Goal: Task Accomplishment & Management: Manage account settings

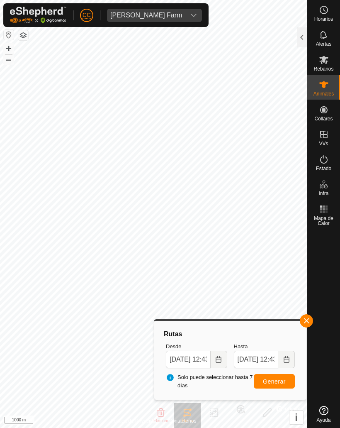
click at [312, 321] on button "button" at bounding box center [306, 320] width 13 height 13
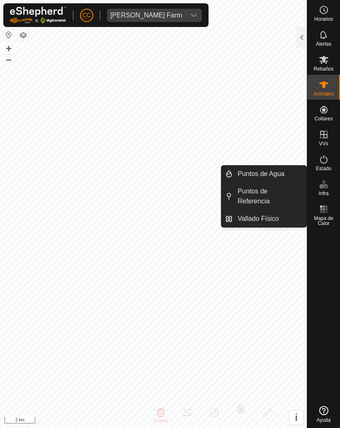
click at [242, 219] on span "Vallado Físico" at bounding box center [258, 219] width 41 height 10
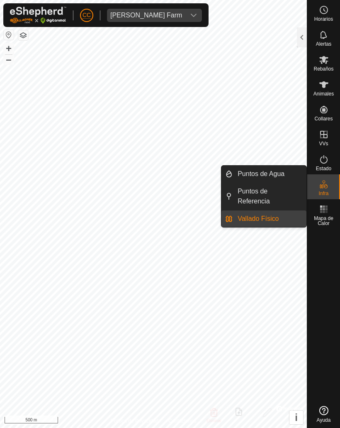
click at [240, 212] on link "Vallado Físico" at bounding box center [270, 218] width 74 height 17
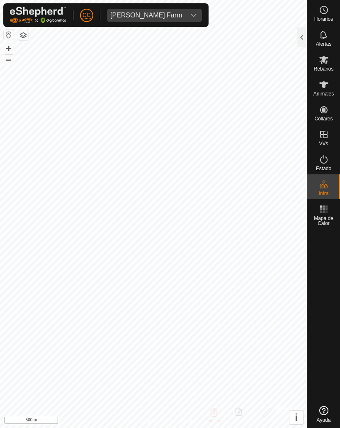
click at [297, 41] on div at bounding box center [302, 37] width 10 height 20
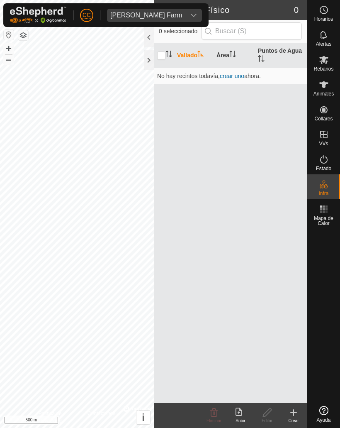
click at [231, 75] on span "crear uno" at bounding box center [232, 76] width 24 height 7
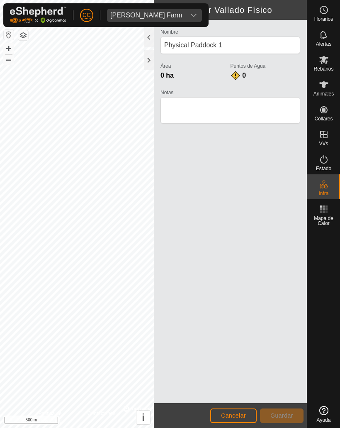
click at [226, 415] on span "Cancelar" at bounding box center [233, 415] width 25 height 7
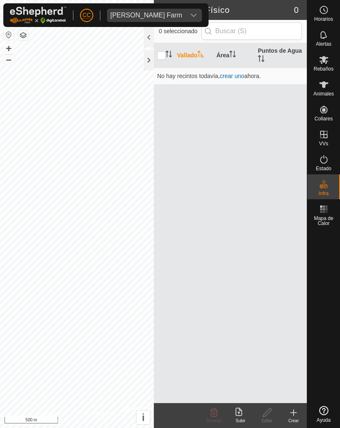
click at [144, 58] on div at bounding box center [149, 60] width 10 height 20
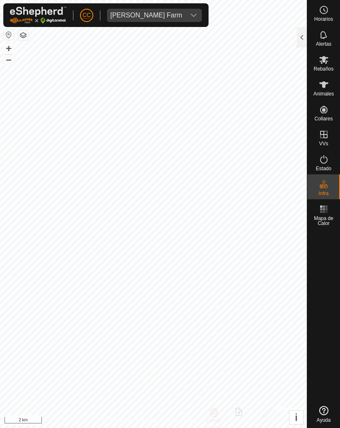
click at [132, 17] on div "[PERSON_NAME] Farm" at bounding box center [146, 15] width 72 height 7
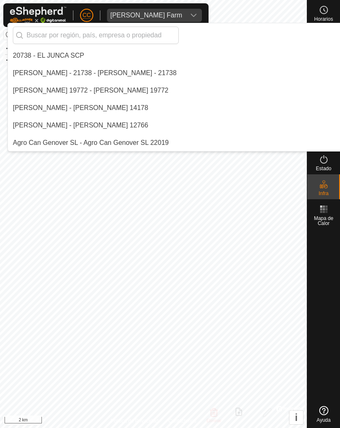
scroll to position [2335, 0]
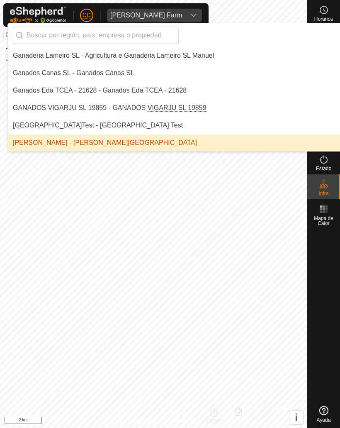
click at [52, 41] on input "text" at bounding box center [96, 35] width 166 height 17
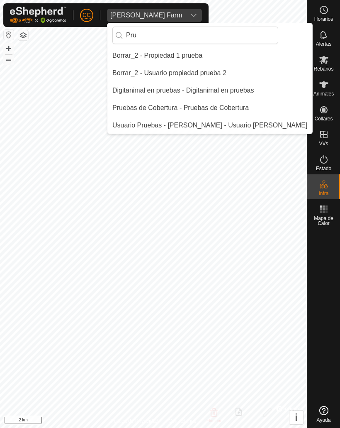
scroll to position [0, 0]
type input "Pru"
click at [130, 91] on div "Digitanimal en pruebas - Digitanimal en pruebas" at bounding box center [183, 90] width 142 height 10
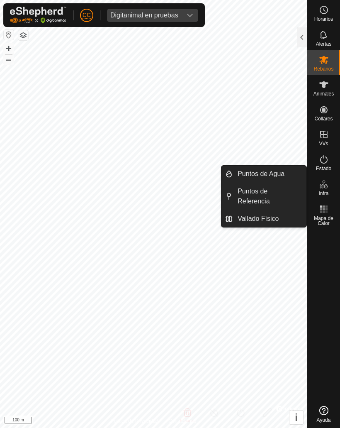
click at [248, 215] on span "Vallado Físico" at bounding box center [258, 219] width 41 height 10
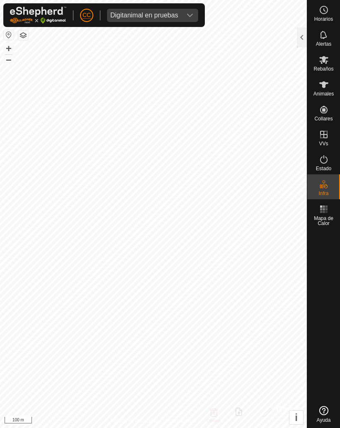
click at [299, 33] on div at bounding box center [302, 37] width 10 height 20
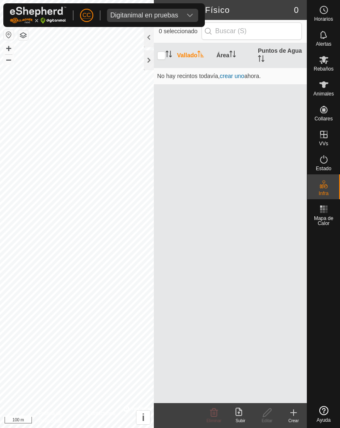
click at [231, 74] on span "crear uno" at bounding box center [232, 76] width 24 height 7
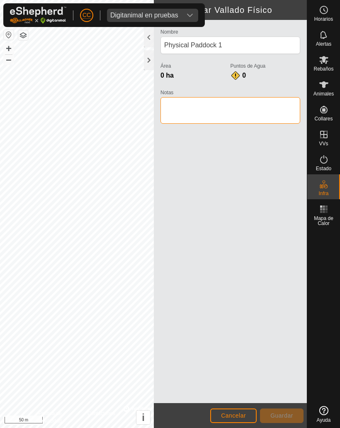
click at [184, 118] on textarea "Notas" at bounding box center [231, 110] width 140 height 27
click at [184, 35] on label "Nombre" at bounding box center [231, 31] width 140 height 7
click at [184, 37] on input "Physical Paddock 1" at bounding box center [231, 45] width 140 height 17
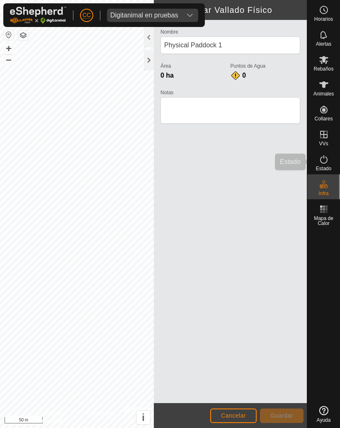
click at [315, 174] on div "Estado" at bounding box center [323, 161] width 33 height 25
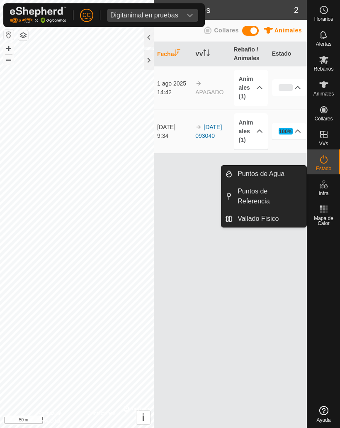
click at [251, 201] on span "Puntos de Referencia" at bounding box center [270, 196] width 64 height 20
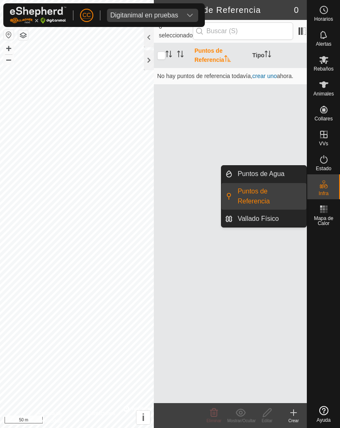
click at [245, 175] on span "Puntos de Agua" at bounding box center [261, 174] width 47 height 10
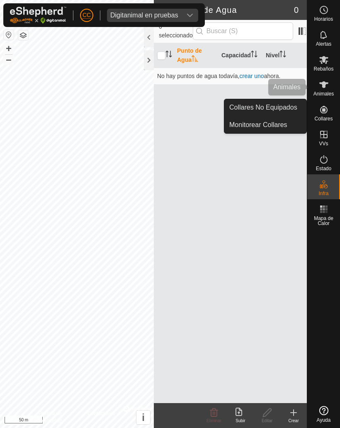
click at [320, 91] on span "Animales" at bounding box center [324, 93] width 20 height 5
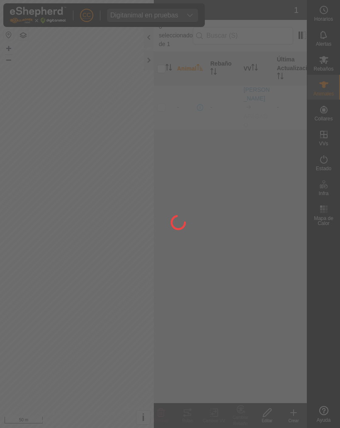
click at [324, 85] on div at bounding box center [170, 214] width 340 height 428
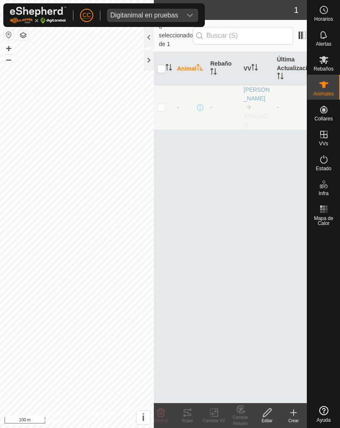
click at [298, 415] on icon at bounding box center [294, 412] width 10 height 10
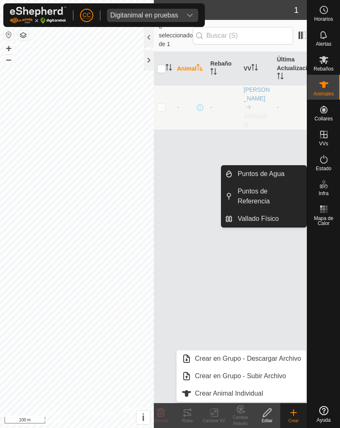
click at [243, 223] on span "Vallado Físico" at bounding box center [258, 219] width 41 height 10
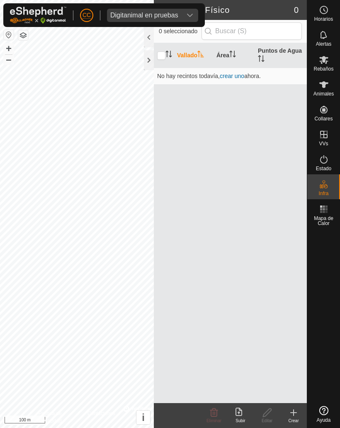
click at [236, 414] on icon at bounding box center [239, 411] width 7 height 8
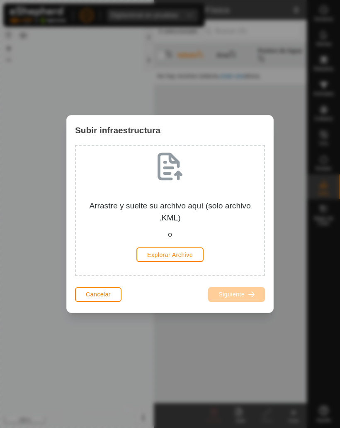
click at [91, 295] on span "Cancelar" at bounding box center [98, 294] width 25 height 7
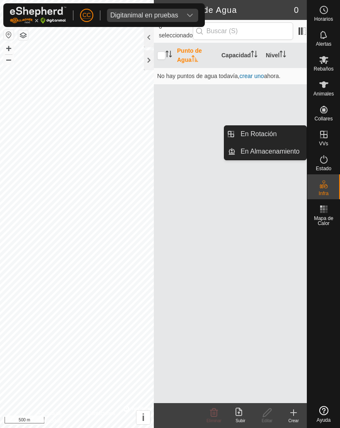
click at [251, 137] on span "En Rotación" at bounding box center [259, 134] width 36 height 10
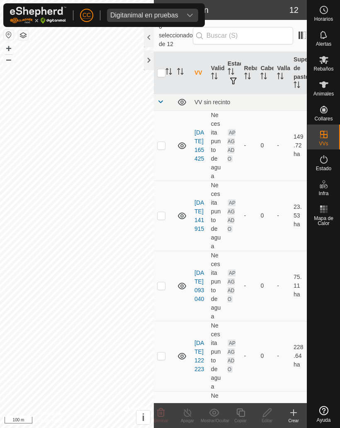
click at [297, 416] on icon at bounding box center [294, 412] width 10 height 10
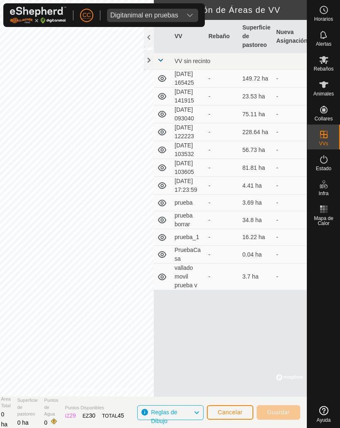
click at [235, 411] on span "Cancelar" at bounding box center [230, 412] width 25 height 7
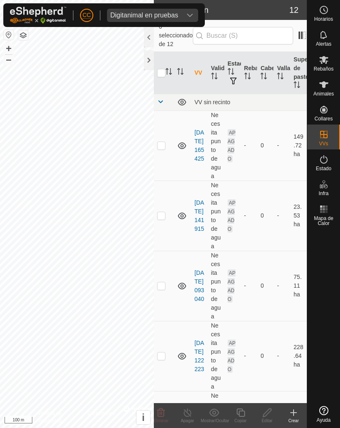
click at [293, 416] on icon at bounding box center [294, 412] width 10 height 10
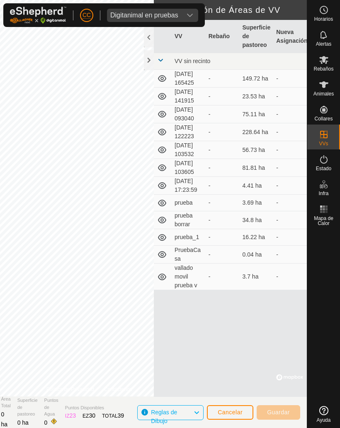
click at [234, 414] on span "Cancelar" at bounding box center [230, 412] width 25 height 7
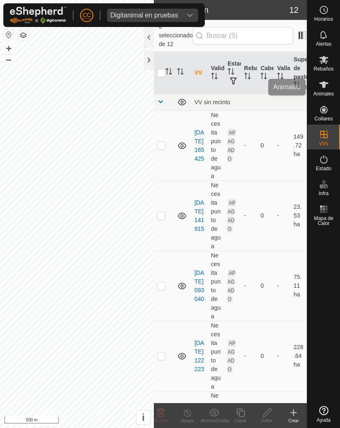
click at [328, 79] on es-animals-svg-icon at bounding box center [323, 84] width 15 height 13
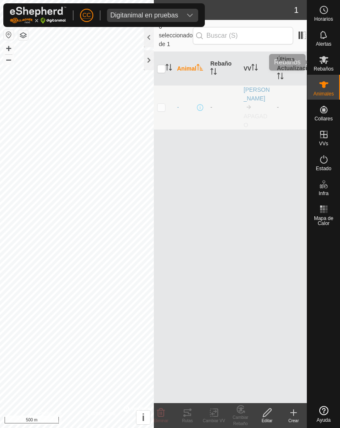
click at [328, 61] on icon at bounding box center [323, 60] width 9 height 8
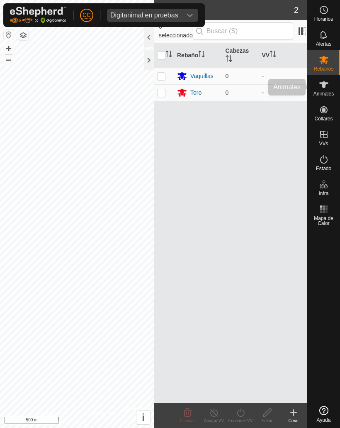
click at [319, 90] on es-animals-svg-icon at bounding box center [323, 84] width 15 height 13
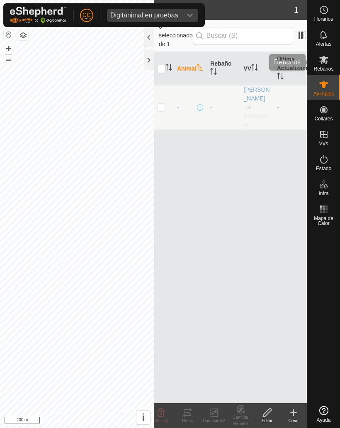
click at [314, 61] on div "Rebaños" at bounding box center [323, 62] width 33 height 25
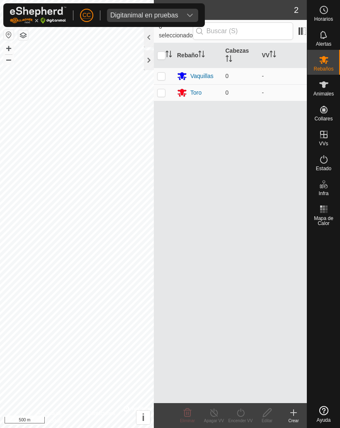
click at [150, 16] on div "Digitanimal en pruebas" at bounding box center [144, 15] width 68 height 7
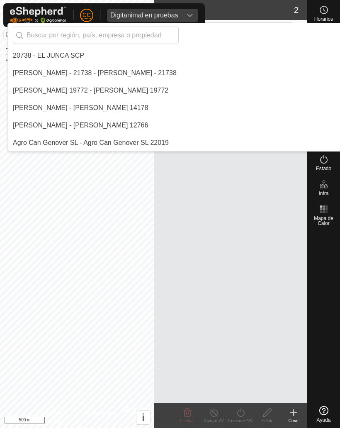
scroll to position [1620, 0]
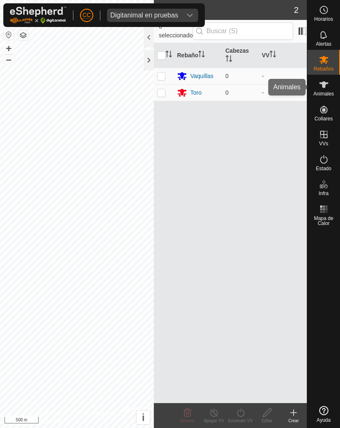
click at [321, 88] on icon at bounding box center [324, 85] width 10 height 10
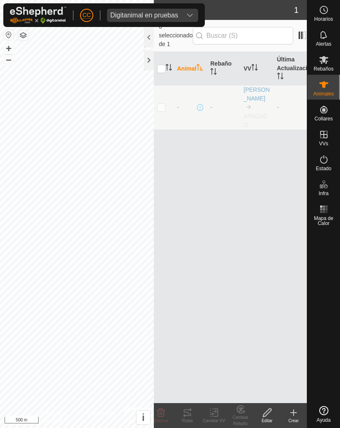
click at [295, 418] on div "Crear" at bounding box center [293, 420] width 27 height 6
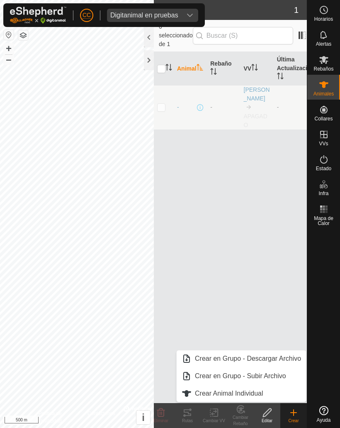
click at [217, 397] on span "Crear Animal Individual" at bounding box center [229, 393] width 68 height 10
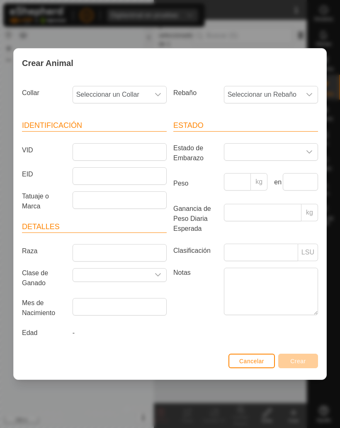
click at [112, 88] on span "Seleccionar un Collar" at bounding box center [111, 94] width 77 height 17
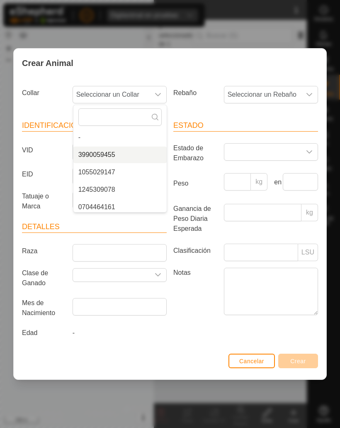
click at [93, 154] on span "3990059455" at bounding box center [96, 155] width 37 height 10
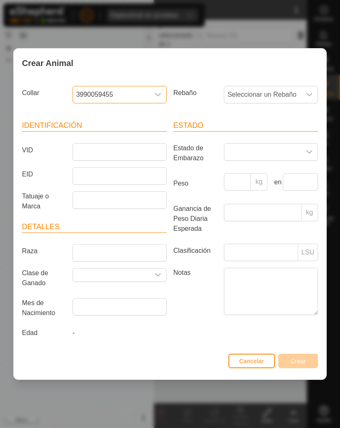
click at [244, 367] on button "Cancelar" at bounding box center [252, 360] width 46 height 15
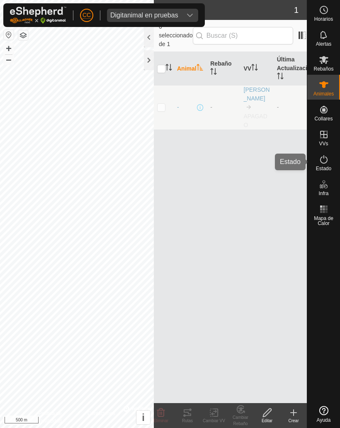
click at [318, 163] on es-activation-svg-icon at bounding box center [323, 159] width 15 height 13
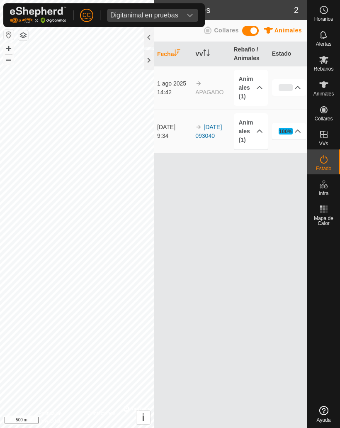
click at [139, 12] on div "Digitanimal en pruebas" at bounding box center [144, 15] width 68 height 7
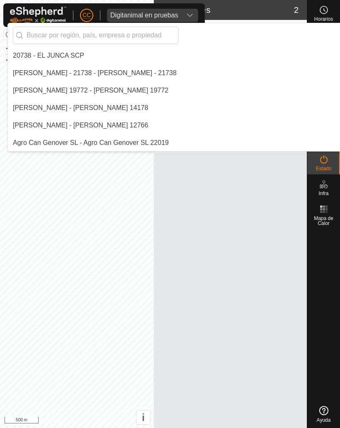
scroll to position [1620, 0]
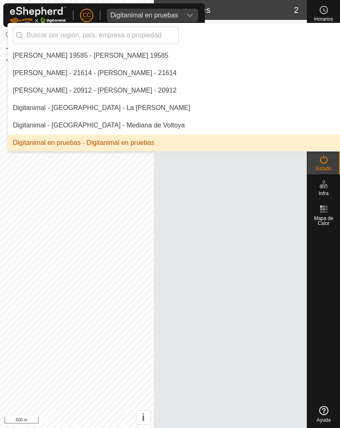
click at [57, 29] on input "text" at bounding box center [96, 35] width 166 height 17
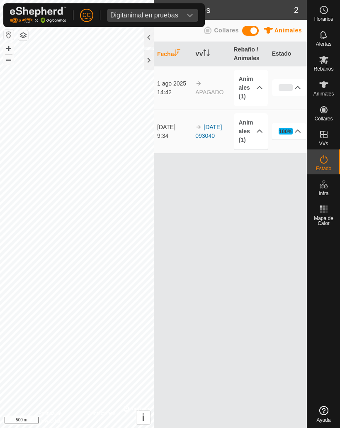
click at [246, 26] on span at bounding box center [250, 31] width 17 height 10
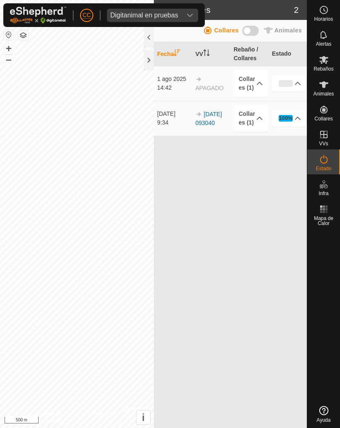
click at [156, 20] on span "Digitanimal en pruebas" at bounding box center [144, 15] width 75 height 13
